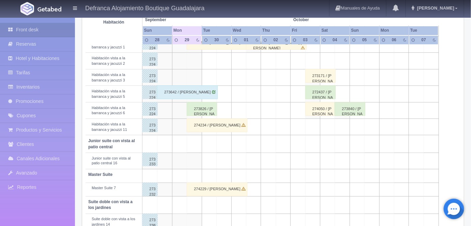
scroll to position [270, 0]
click at [205, 108] on div "273826 / [PERSON_NAME]" at bounding box center [202, 110] width 30 height 14
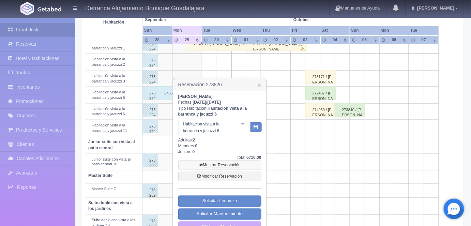
click at [210, 165] on link "Mostrar Reservación" at bounding box center [219, 166] width 83 height 10
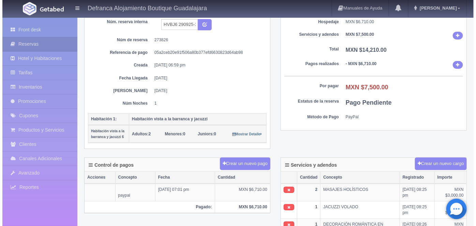
scroll to position [63, 0]
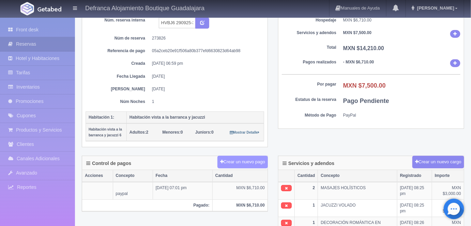
click at [245, 163] on button "Crear un nuevo pago" at bounding box center [243, 162] width 50 height 13
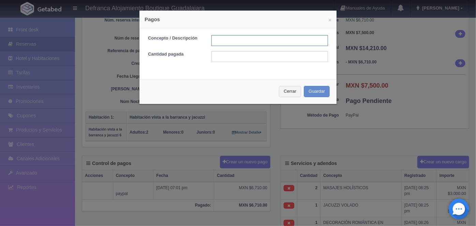
click at [220, 39] on input "text" at bounding box center [269, 40] width 117 height 11
type input "HOSPEDAJE PAGADO CON TARJETA"
click at [218, 55] on input "text" at bounding box center [269, 56] width 117 height 11
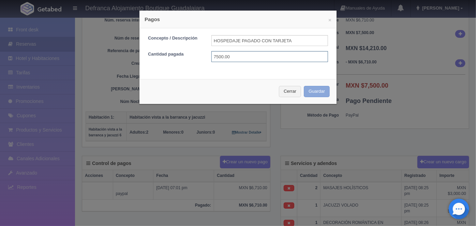
type input "7500.00"
click at [313, 90] on button "Guardar" at bounding box center [317, 91] width 26 height 11
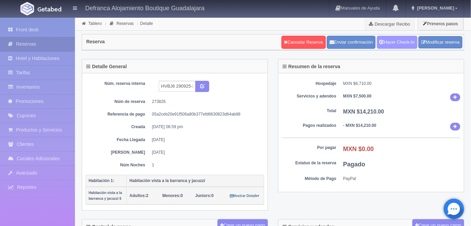
click at [396, 43] on link "Hacer Check-In" at bounding box center [397, 42] width 41 height 13
click at [96, 23] on link "Tablero" at bounding box center [94, 23] width 13 height 5
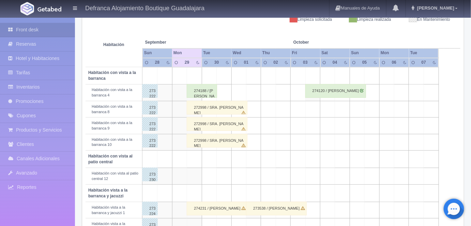
scroll to position [116, 0]
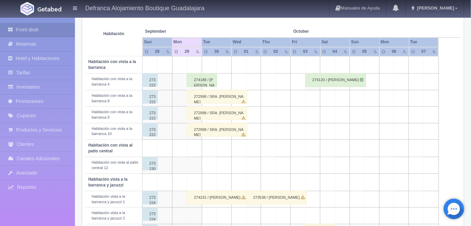
click at [200, 97] on div "272998 / SRA. [PERSON_NAME]" at bounding box center [217, 97] width 61 height 14
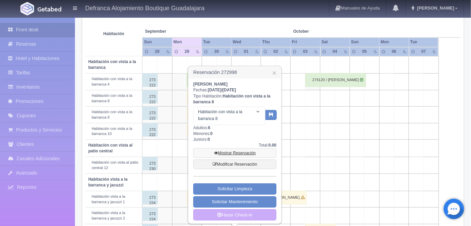
click at [225, 151] on link "Mostrar Reservación" at bounding box center [234, 153] width 83 height 10
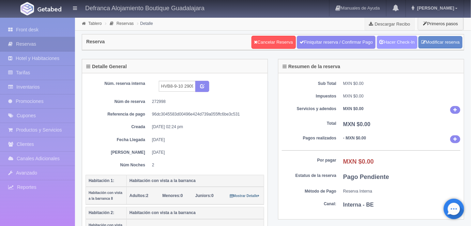
click at [401, 42] on link "Hacer Check-In" at bounding box center [397, 42] width 41 height 13
click at [92, 23] on link "Tablero" at bounding box center [94, 23] width 13 height 5
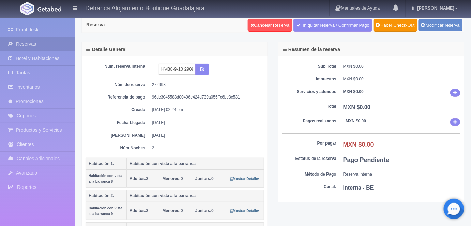
scroll to position [48, 0]
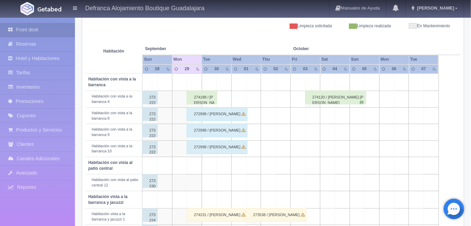
scroll to position [99, 0]
click at [205, 99] on div "274188 / [PERSON_NAME] Y/O [PERSON_NAME]" at bounding box center [202, 98] width 30 height 14
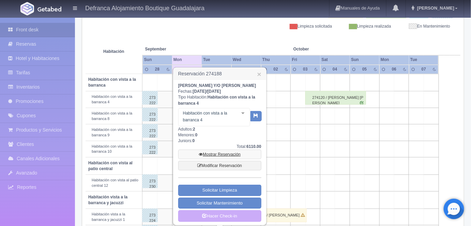
click at [215, 159] on link "Mostrar Reservación" at bounding box center [219, 155] width 83 height 10
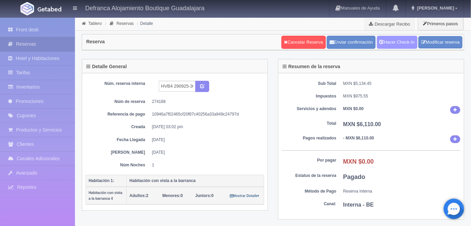
click at [396, 42] on link "Hacer Check-In" at bounding box center [397, 42] width 41 height 13
click at [92, 25] on link "Tablero" at bounding box center [94, 23] width 13 height 5
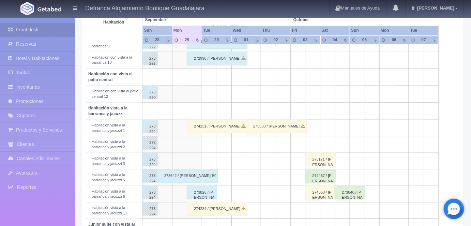
scroll to position [219, 0]
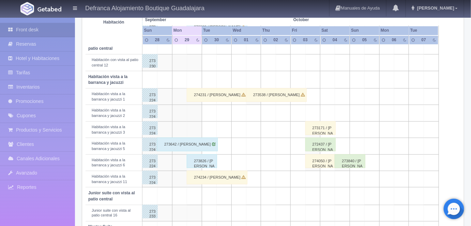
click at [206, 94] on div "274231 / [PERSON_NAME]" at bounding box center [217, 95] width 61 height 14
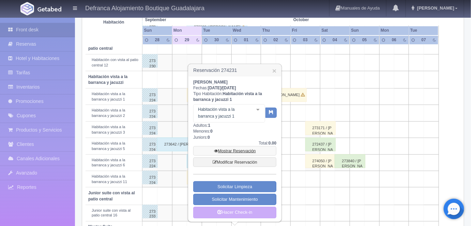
click at [232, 150] on link "Mostrar Reservación" at bounding box center [234, 151] width 83 height 10
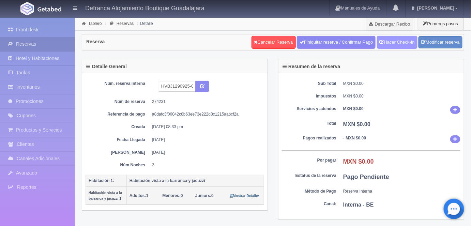
click at [395, 43] on link "Hacer Check-In" at bounding box center [397, 42] width 41 height 13
click at [90, 24] on link "Tablero" at bounding box center [94, 23] width 13 height 5
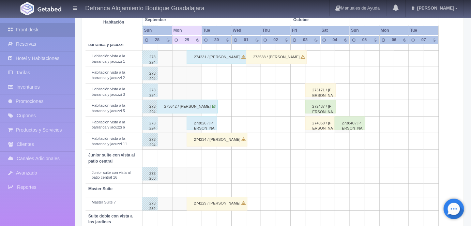
scroll to position [268, 0]
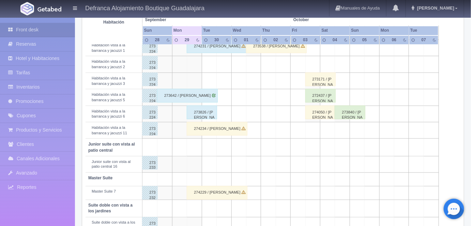
click at [208, 131] on div "274234 / [PERSON_NAME]" at bounding box center [217, 129] width 61 height 14
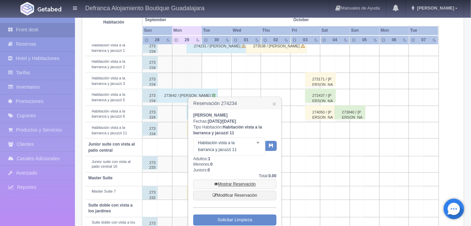
click at [225, 182] on link "Mostrar Reservación" at bounding box center [234, 185] width 83 height 10
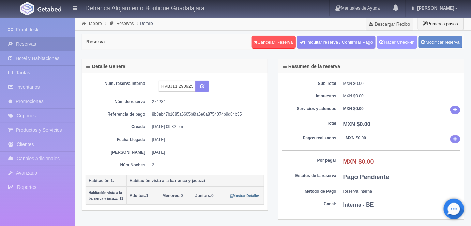
click at [399, 42] on link "Hacer Check-In" at bounding box center [397, 42] width 41 height 13
click at [94, 25] on link "Tablero" at bounding box center [94, 23] width 13 height 5
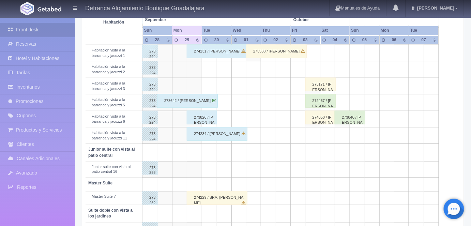
scroll to position [287, 0]
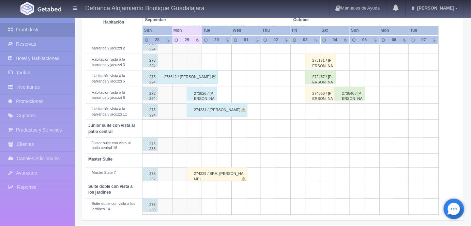
click at [206, 171] on div "274229 / [PERSON_NAME]" at bounding box center [217, 174] width 61 height 14
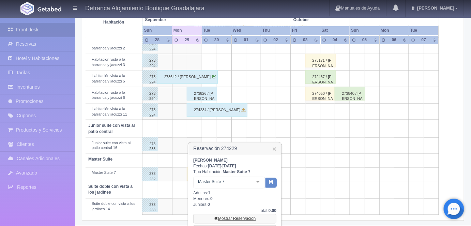
click at [231, 219] on link "Mostrar Reservación" at bounding box center [234, 219] width 83 height 10
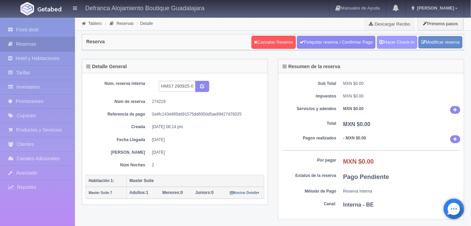
click at [402, 46] on link "Hacer Check-In" at bounding box center [397, 42] width 41 height 13
click at [94, 24] on link "Tablero" at bounding box center [94, 23] width 13 height 5
